Goal: Find specific page/section: Find specific page/section

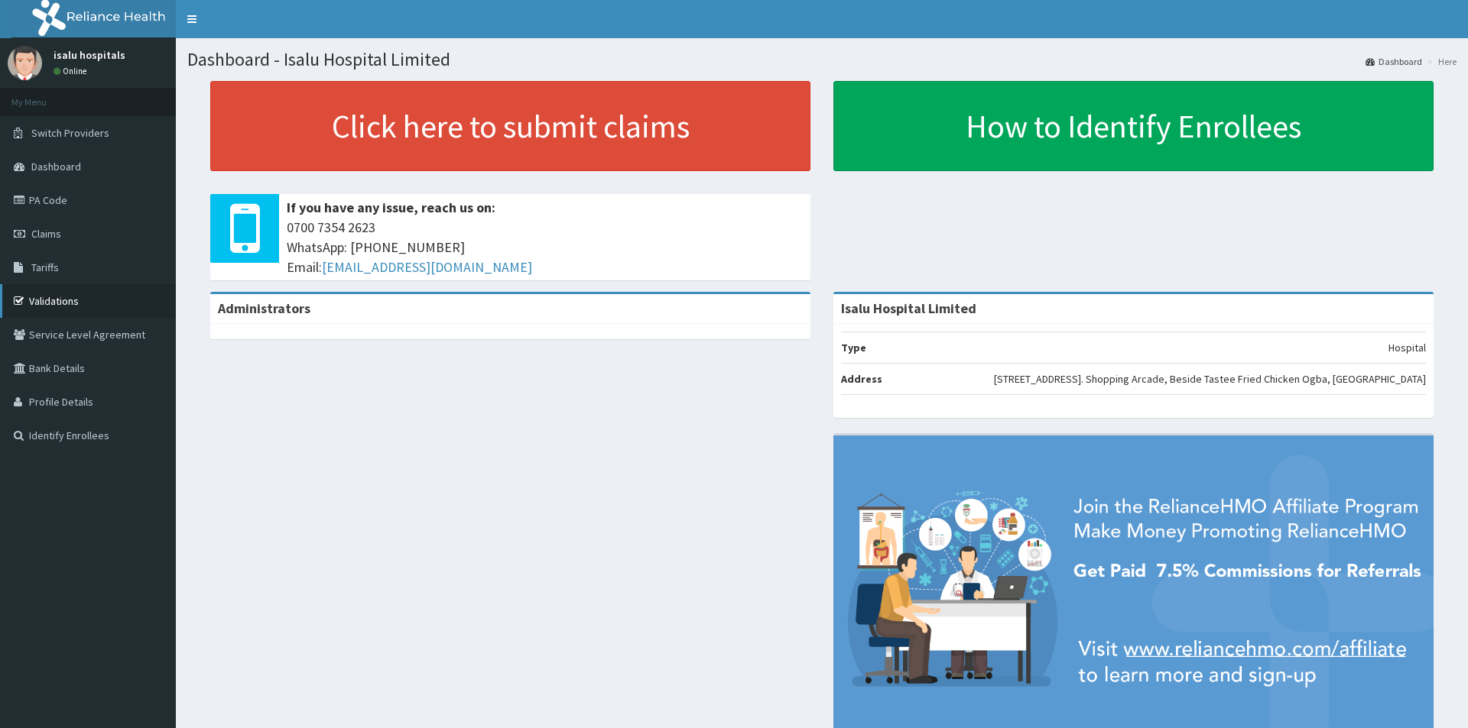
click at [74, 294] on link "Validations" at bounding box center [88, 301] width 176 height 34
click at [83, 298] on link "Validations" at bounding box center [88, 301] width 176 height 34
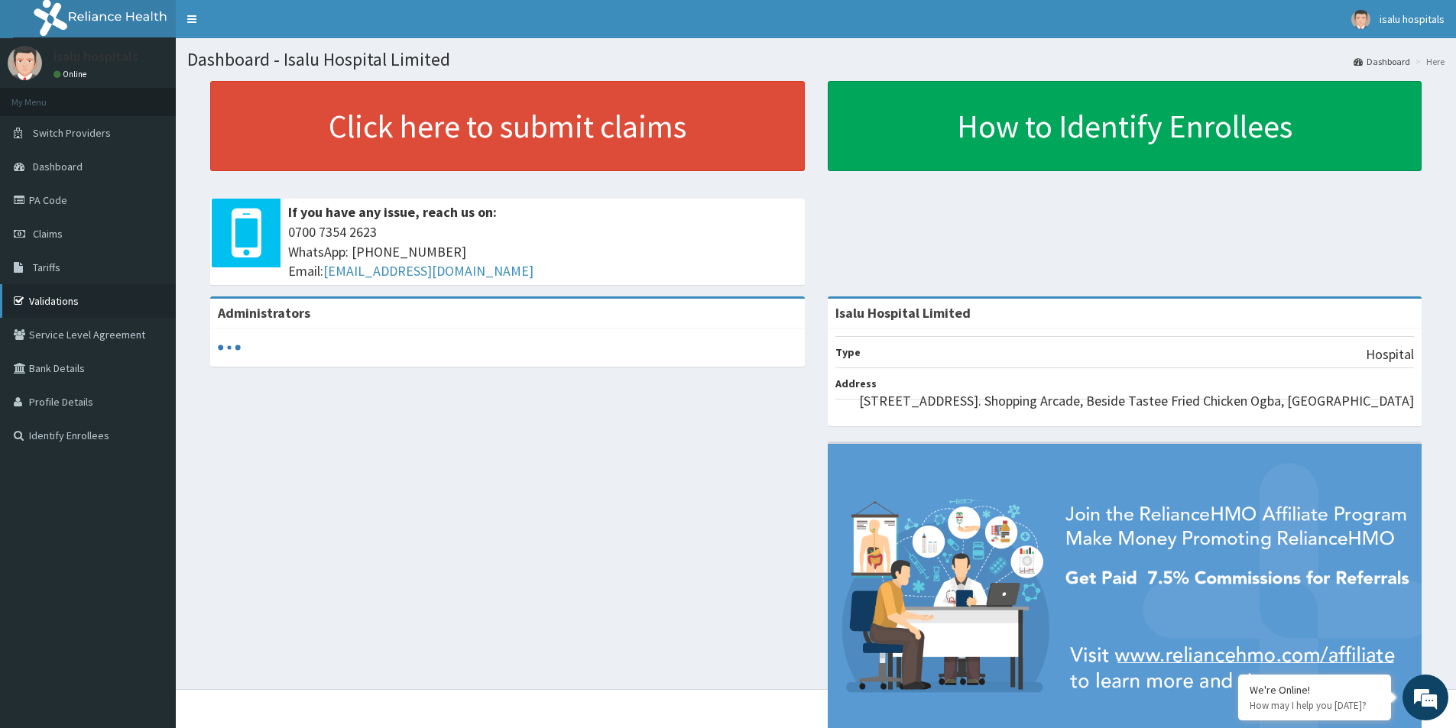
click at [75, 299] on link "Validations" at bounding box center [88, 301] width 176 height 34
click at [73, 302] on link "Validations" at bounding box center [88, 301] width 176 height 34
